Goal: Task Accomplishment & Management: Manage account settings

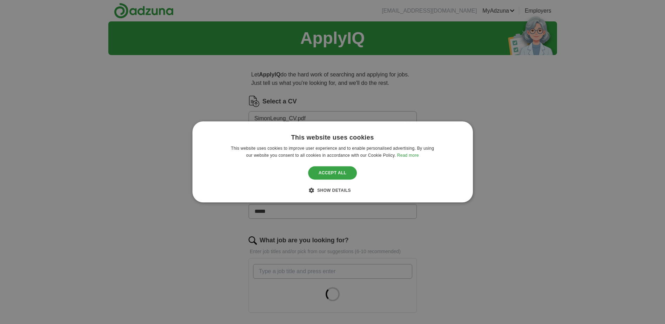
click at [332, 176] on div "Accept all" at bounding box center [332, 172] width 49 height 13
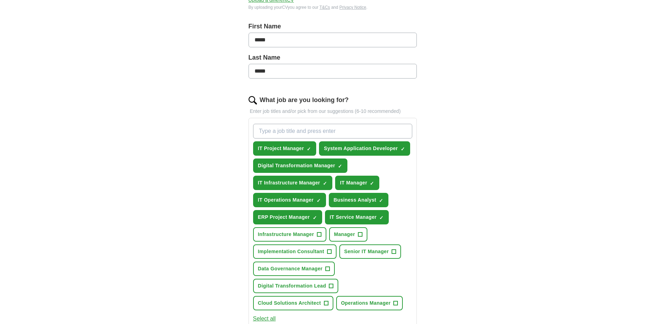
scroll to position [175, 0]
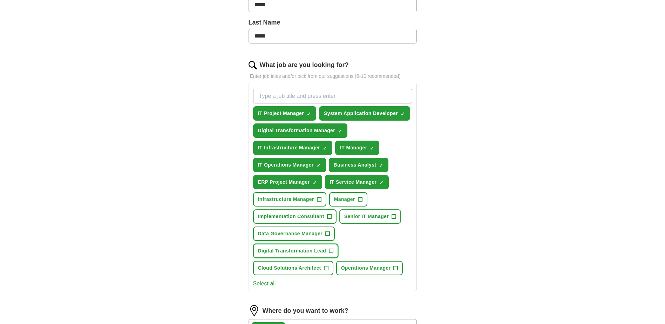
click at [330, 249] on span "+" at bounding box center [331, 251] width 4 height 6
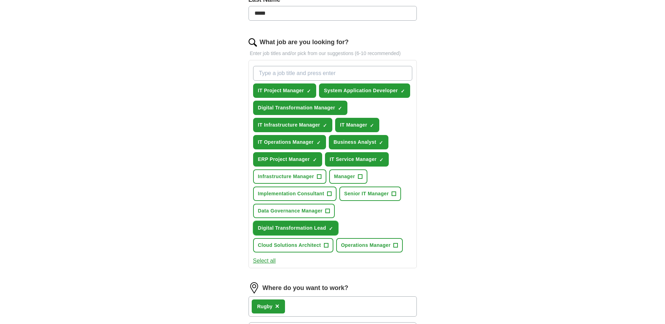
scroll to position [210, 0]
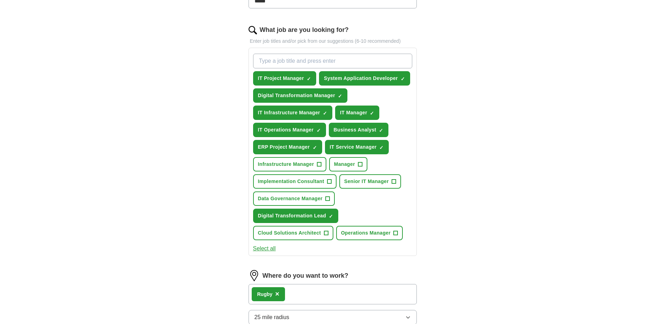
click at [287, 59] on input "What job are you looking for?" at bounding box center [332, 61] width 159 height 15
type input "business analyst"
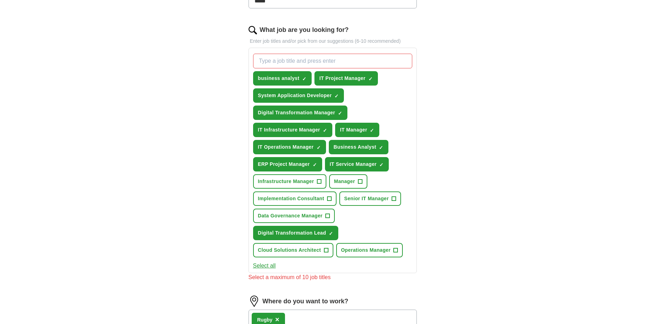
click at [457, 130] on div "ApplyIQ Let ApplyIQ do the hard work of searching and applying for jobs. Just t…" at bounding box center [332, 149] width 449 height 677
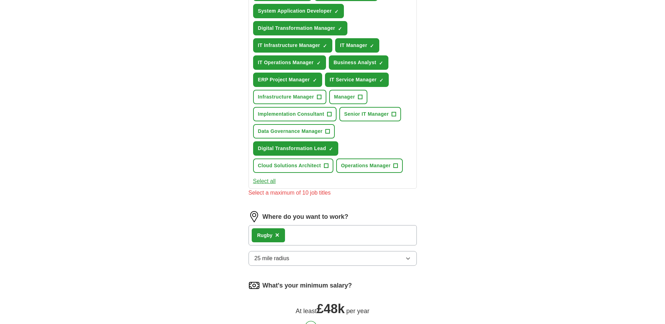
scroll to position [316, 0]
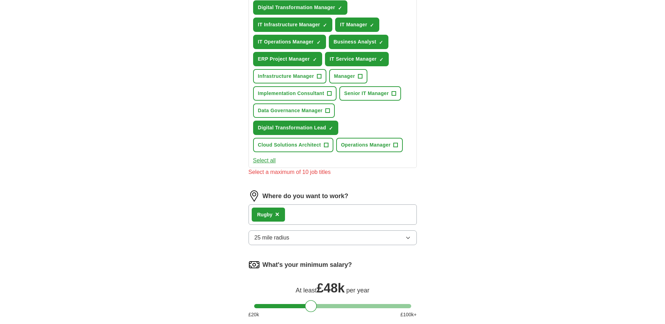
click at [334, 216] on div "Rugby ×" at bounding box center [333, 214] width 168 height 20
click at [319, 216] on div "Rugby ×" at bounding box center [333, 214] width 168 height 20
click at [318, 218] on div "Rugby ×" at bounding box center [333, 214] width 168 height 20
click at [314, 233] on button "25 mile radius" at bounding box center [333, 237] width 168 height 15
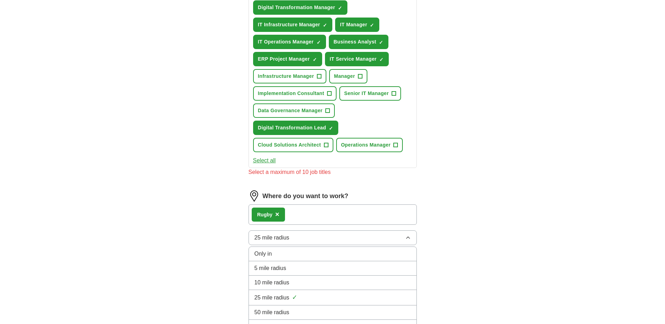
click at [314, 233] on button "25 mile radius" at bounding box center [333, 237] width 168 height 15
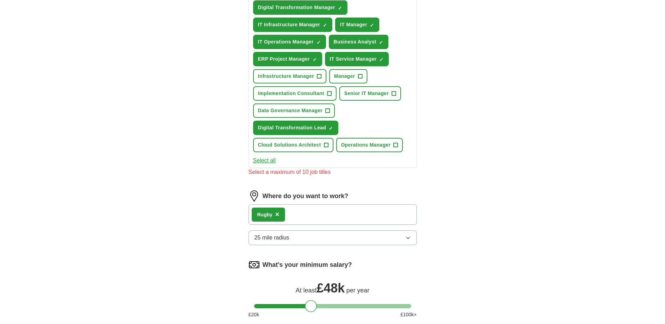
click at [445, 179] on div "ApplyIQ Let ApplyIQ do the hard work of searching and applying for jobs. Just t…" at bounding box center [332, 44] width 449 height 677
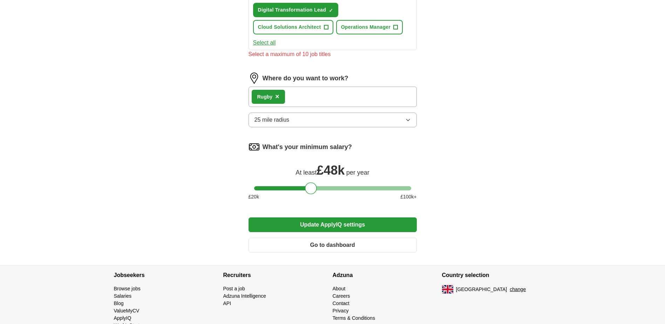
scroll to position [453, 0]
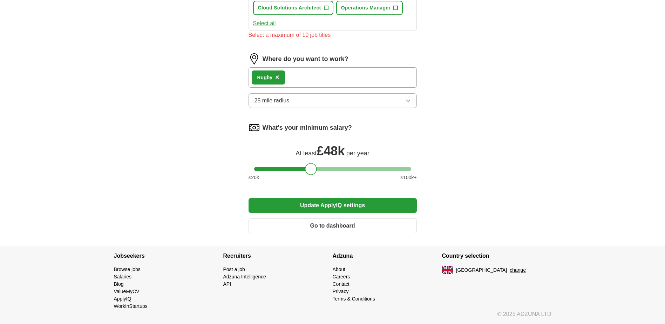
click at [334, 207] on button "Update ApplyIQ settings" at bounding box center [333, 205] width 168 height 15
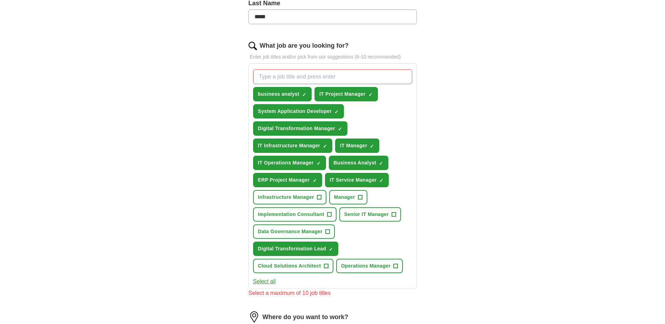
scroll to position [207, 0]
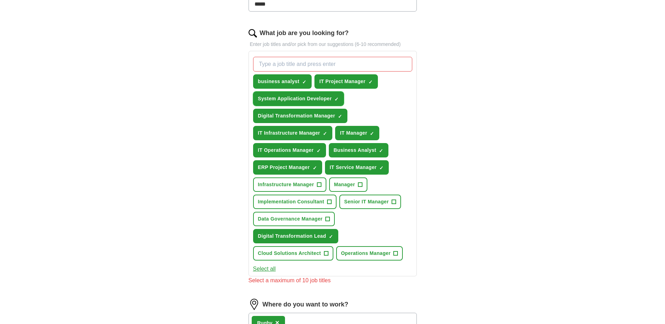
click at [0, 0] on span "×" at bounding box center [0, 0] width 0 height 0
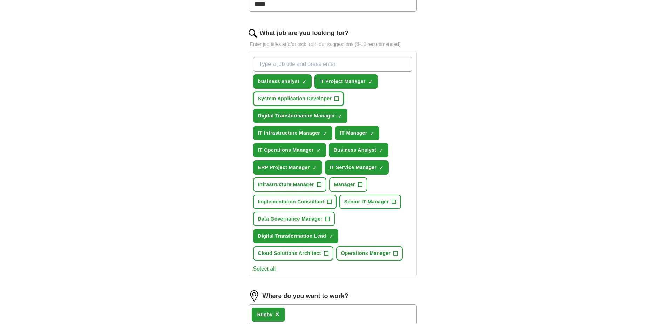
click at [336, 99] on span "+" at bounding box center [337, 99] width 4 height 6
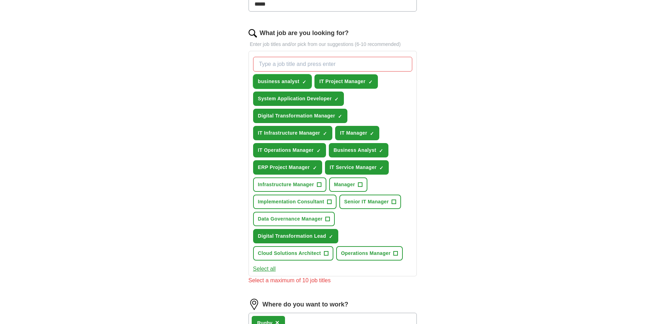
click at [0, 0] on span "×" at bounding box center [0, 0] width 0 height 0
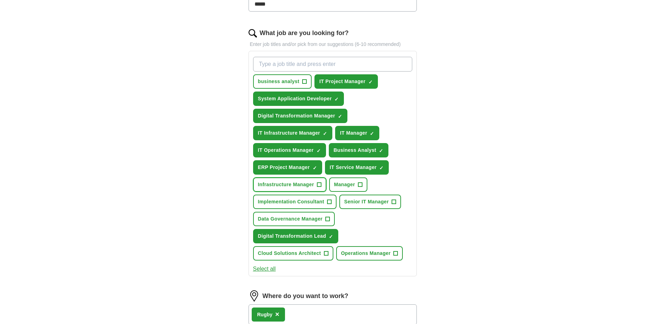
click at [314, 183] on button "Infrastructure Manager +" at bounding box center [289, 184] width 73 height 14
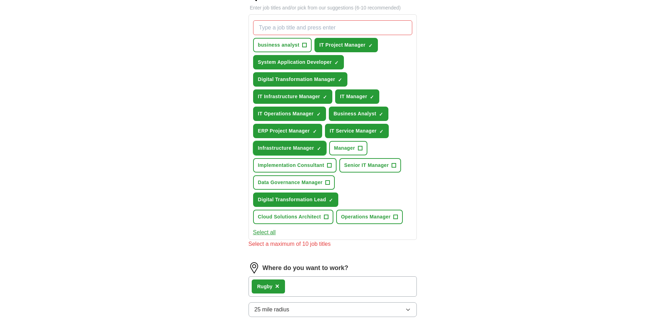
scroll to position [242, 0]
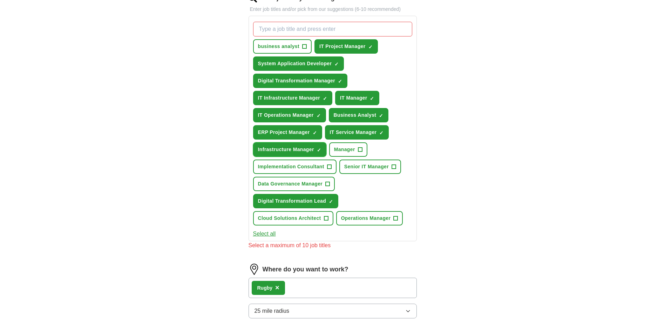
click at [0, 0] on span "×" at bounding box center [0, 0] width 0 height 0
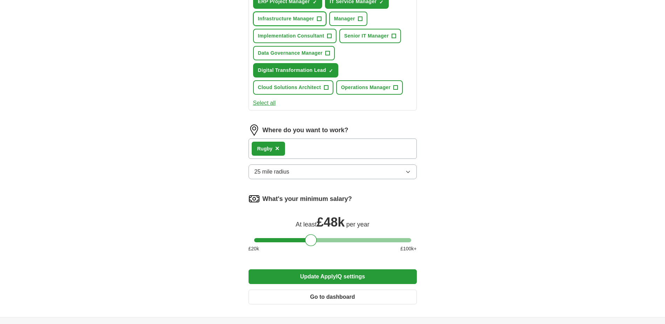
scroll to position [382, 0]
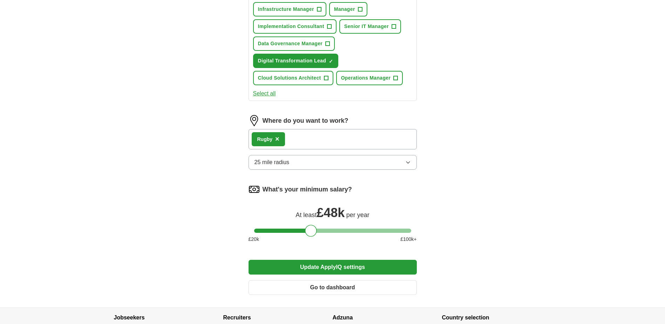
click at [310, 263] on button "Update ApplyIQ settings" at bounding box center [333, 267] width 168 height 15
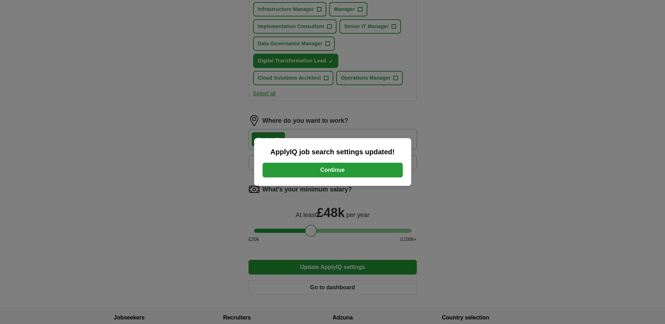
click at [300, 167] on button "Continue" at bounding box center [333, 170] width 140 height 15
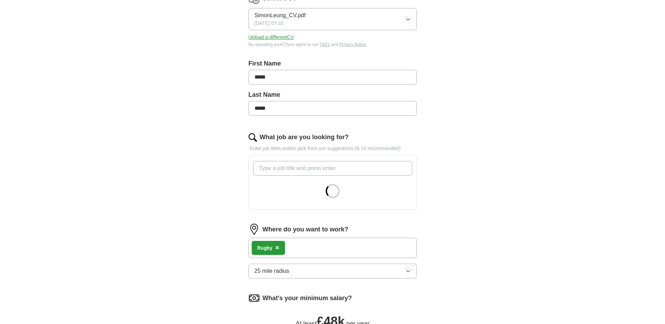
scroll to position [175, 0]
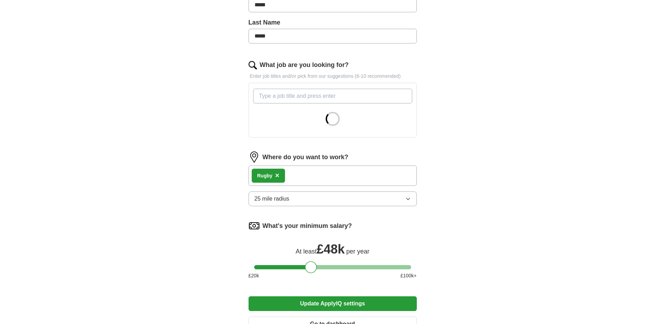
click at [278, 172] on span "×" at bounding box center [277, 175] width 4 height 8
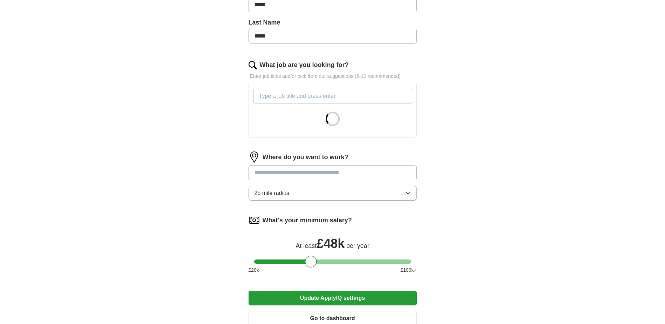
click at [278, 174] on input at bounding box center [333, 172] width 168 height 15
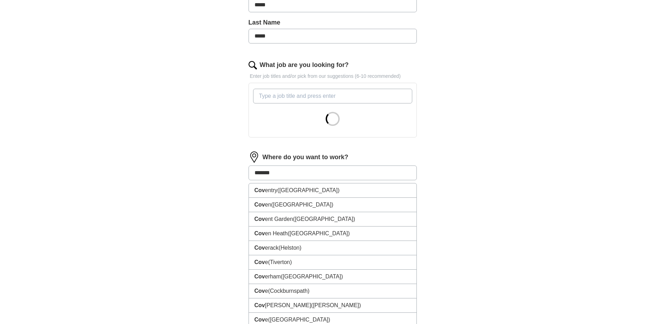
type input "********"
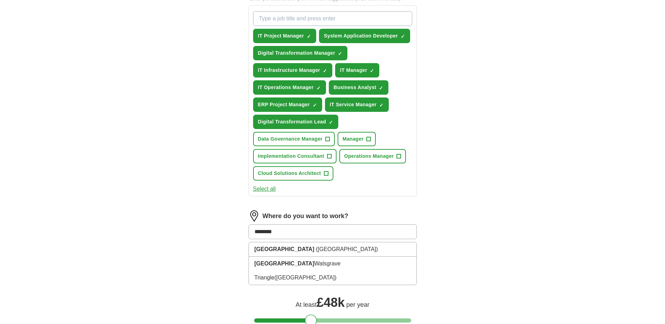
scroll to position [316, 0]
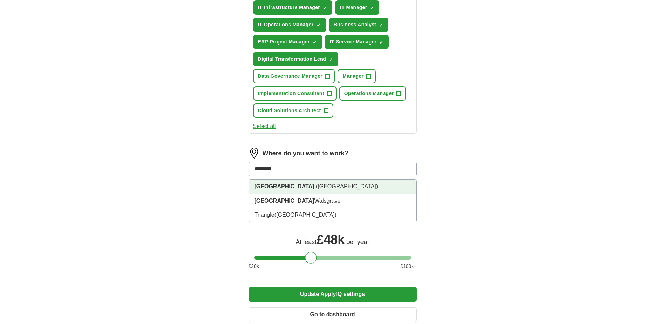
click at [316, 184] on span "([GEOGRAPHIC_DATA])" at bounding box center [347, 186] width 62 height 6
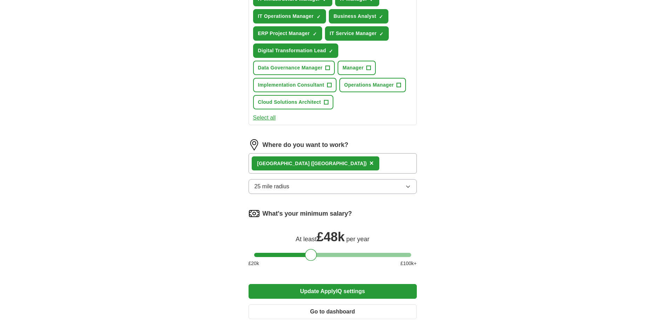
scroll to position [351, 0]
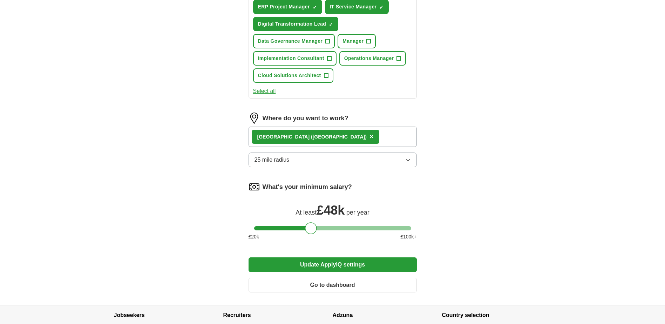
click at [338, 265] on button "Update ApplyIQ settings" at bounding box center [333, 264] width 168 height 15
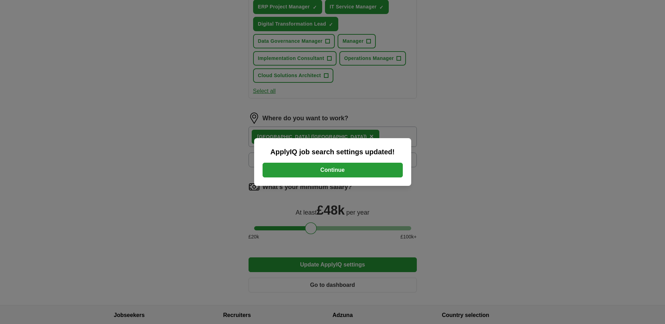
click at [345, 165] on button "Continue" at bounding box center [333, 170] width 140 height 15
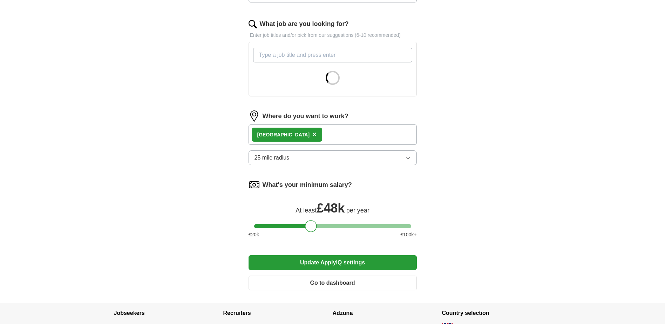
scroll to position [273, 0]
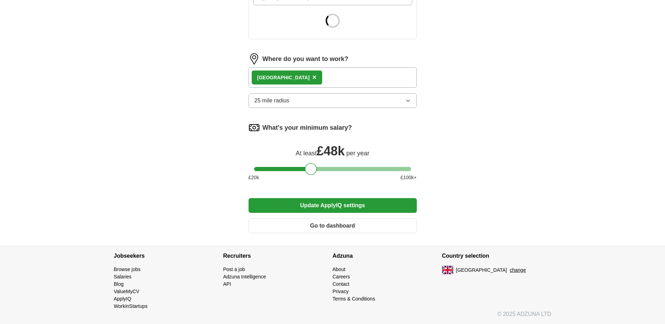
click at [334, 204] on button "Update ApplyIQ settings" at bounding box center [333, 205] width 168 height 15
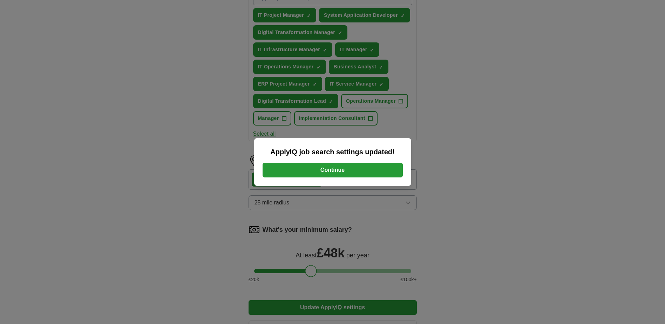
click at [327, 175] on button "Continue" at bounding box center [333, 170] width 140 height 15
